Goal: Task Accomplishment & Management: Manage account settings

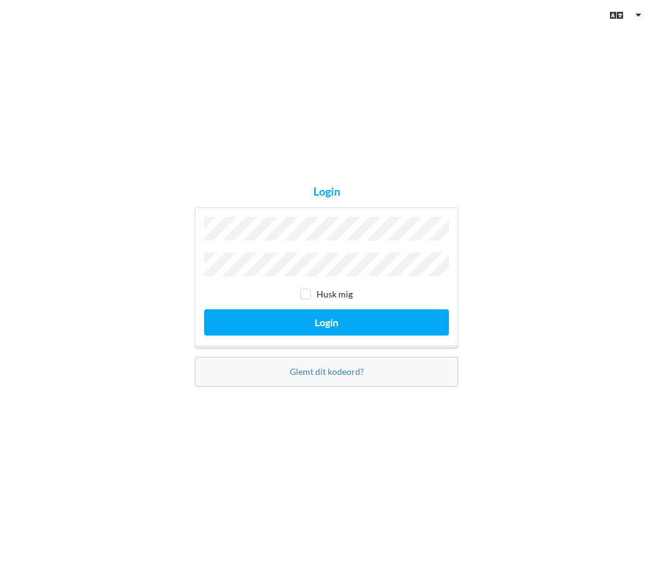
click at [327, 335] on button "Login" at bounding box center [326, 322] width 245 height 26
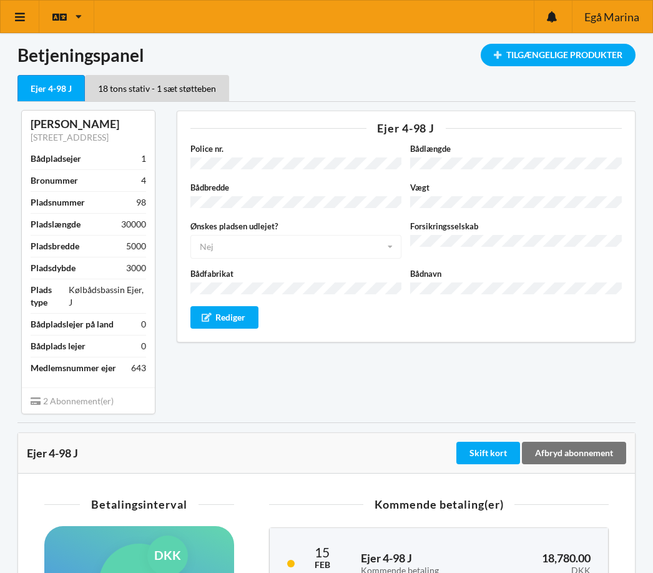
click at [16, 15] on icon at bounding box center [20, 16] width 13 height 11
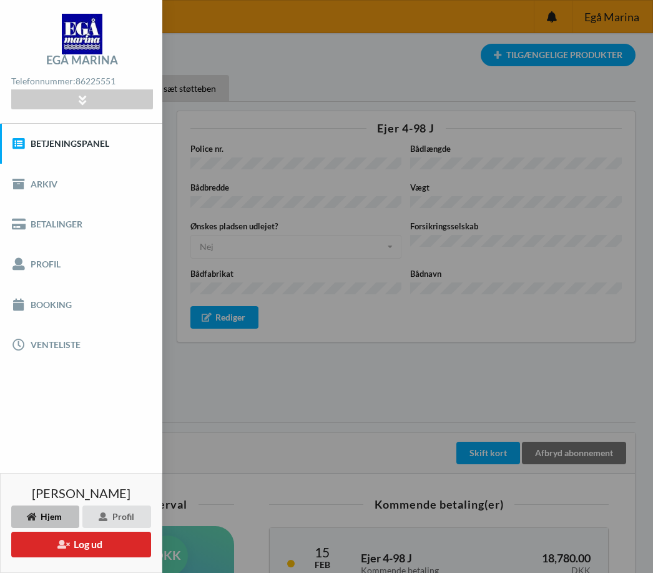
click at [41, 268] on link "Profil" at bounding box center [81, 264] width 162 height 40
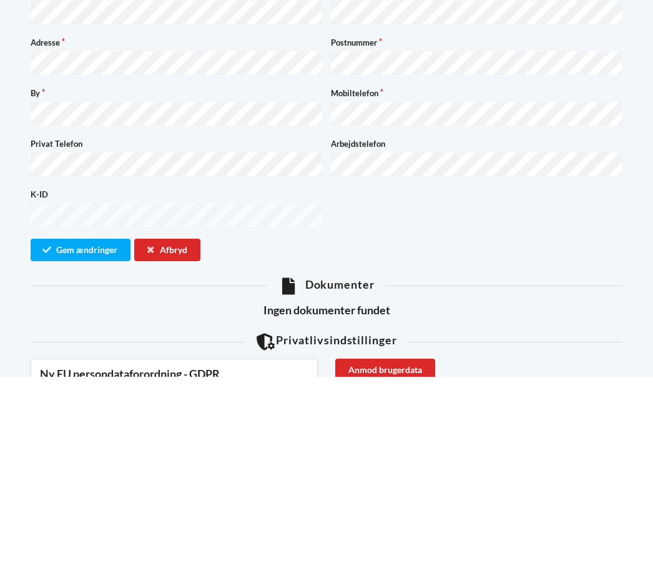
click at [82, 435] on button "Gem ændringer" at bounding box center [81, 446] width 100 height 22
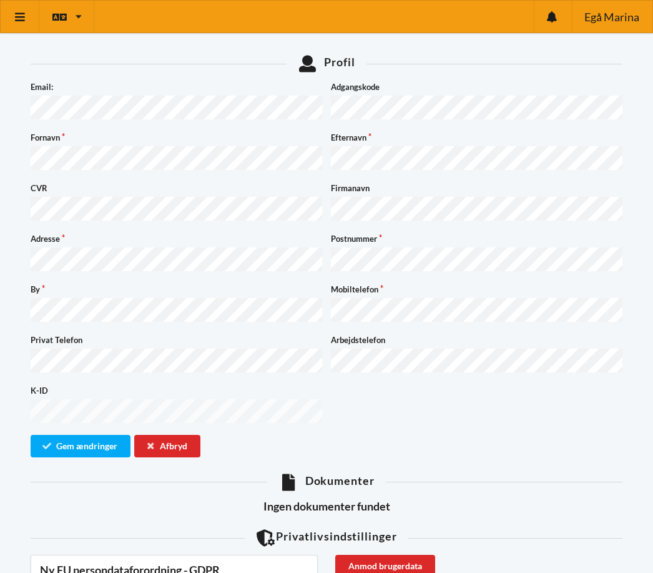
click at [79, 435] on button "Gem ændringer" at bounding box center [81, 446] width 100 height 22
click at [20, 15] on icon at bounding box center [20, 16] width 13 height 11
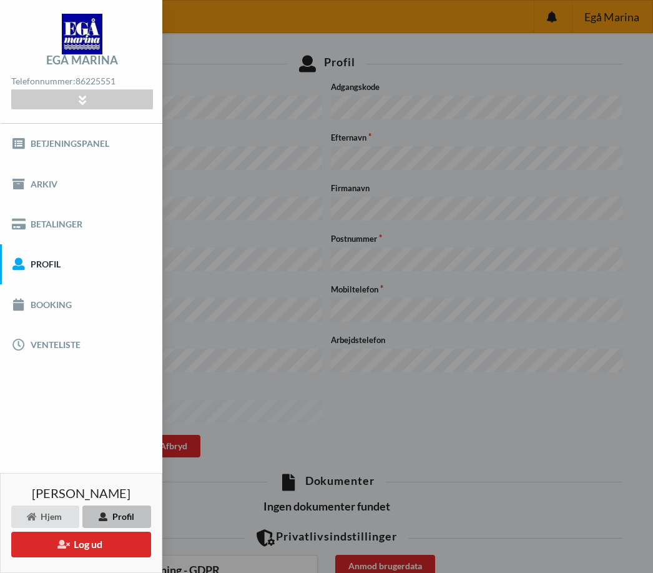
click at [55, 307] on link "Booking" at bounding box center [81, 304] width 162 height 40
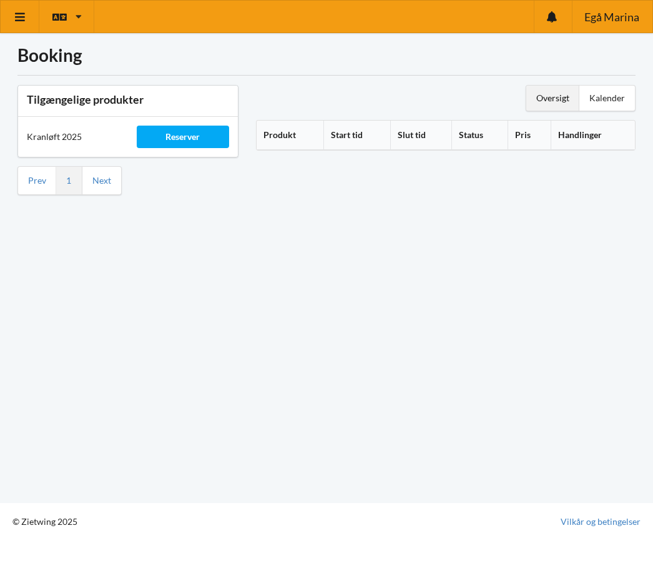
click at [180, 137] on div "Reserver" at bounding box center [183, 137] width 92 height 22
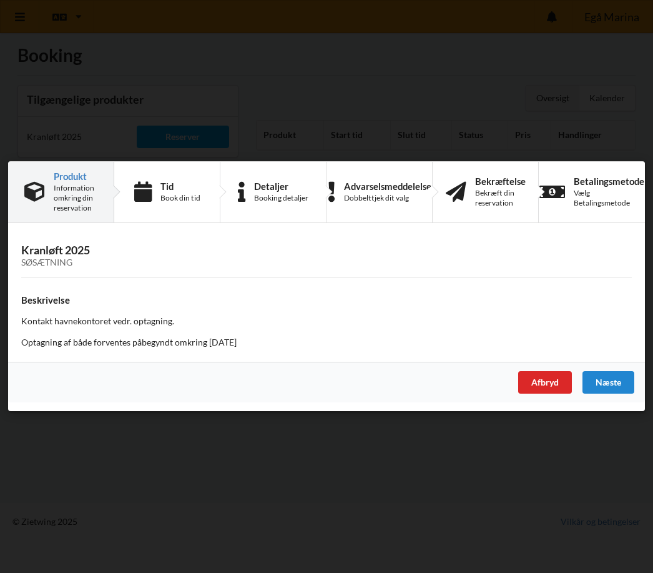
click at [543, 384] on div "Afbryd" at bounding box center [545, 383] width 54 height 22
